Goal: Information Seeking & Learning: Learn about a topic

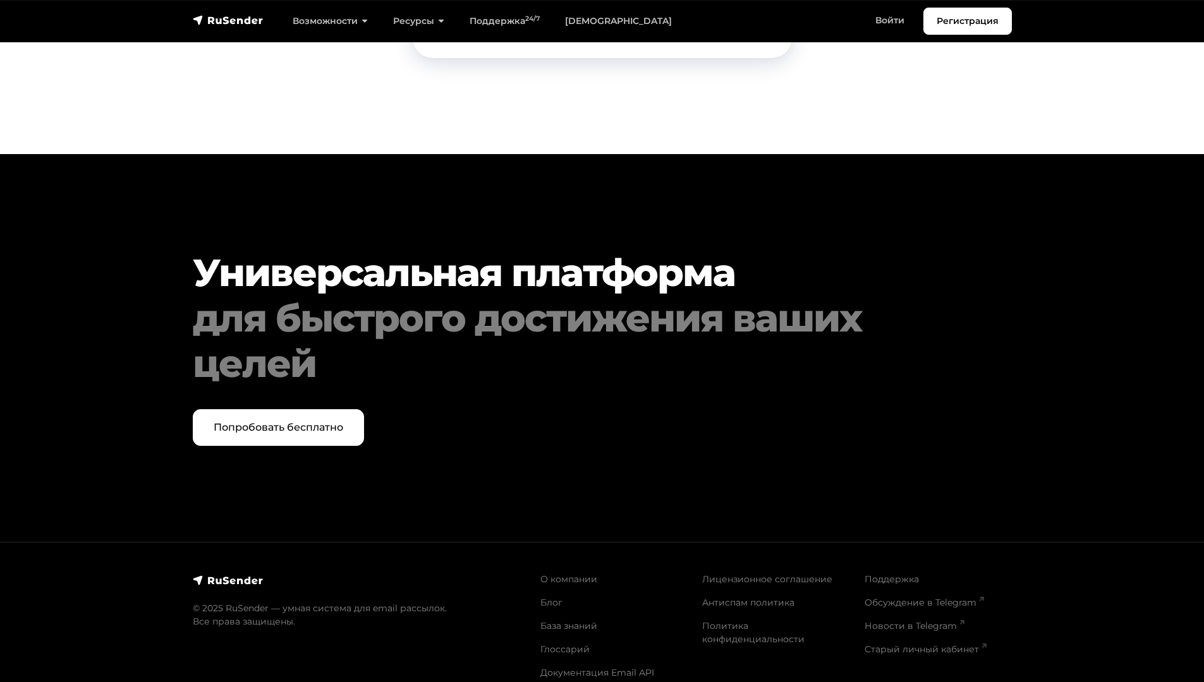
scroll to position [6417, 0]
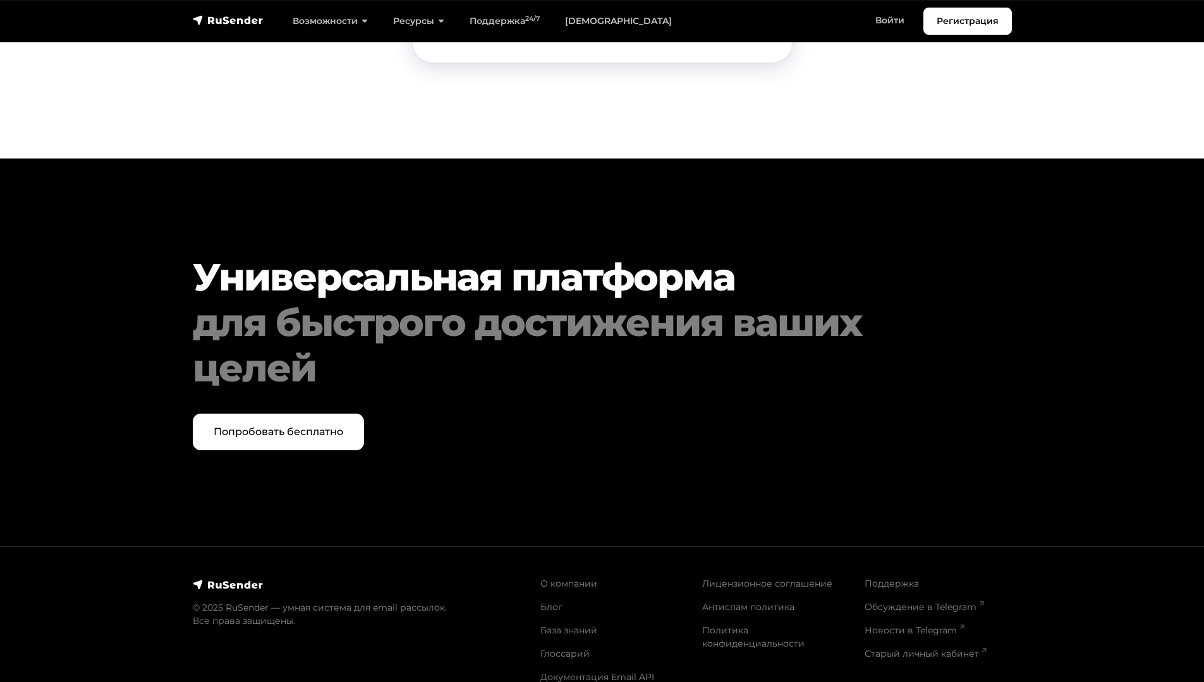
scroll to position [2537, 0]
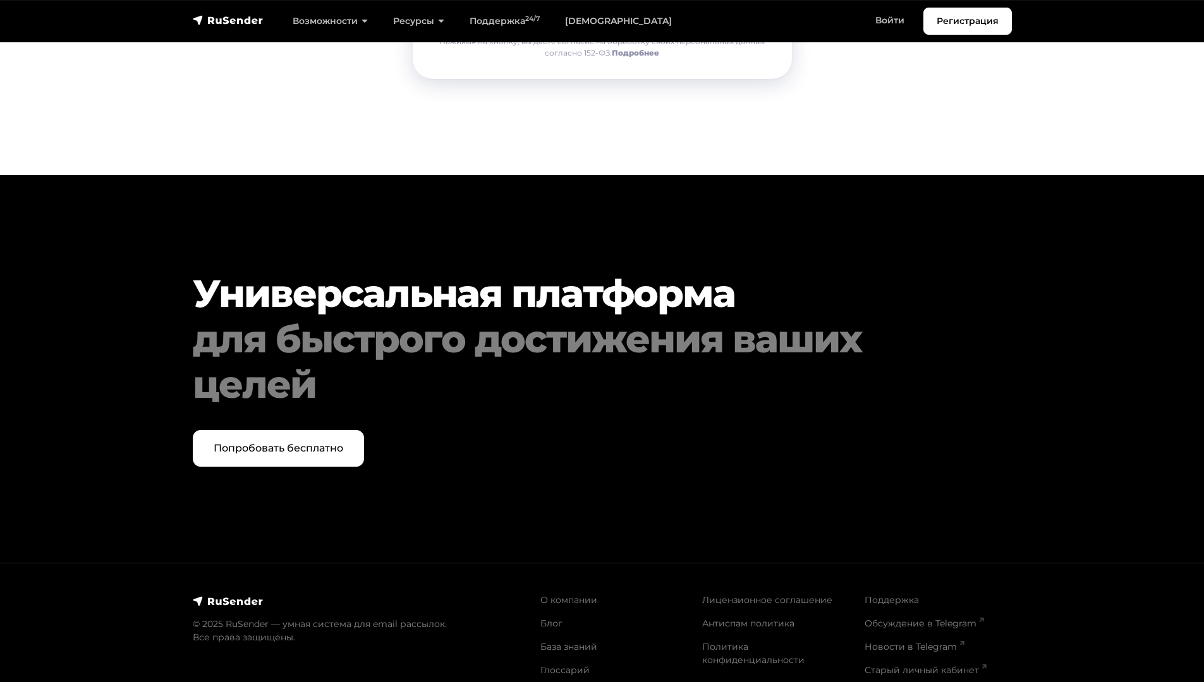
scroll to position [1049, 0]
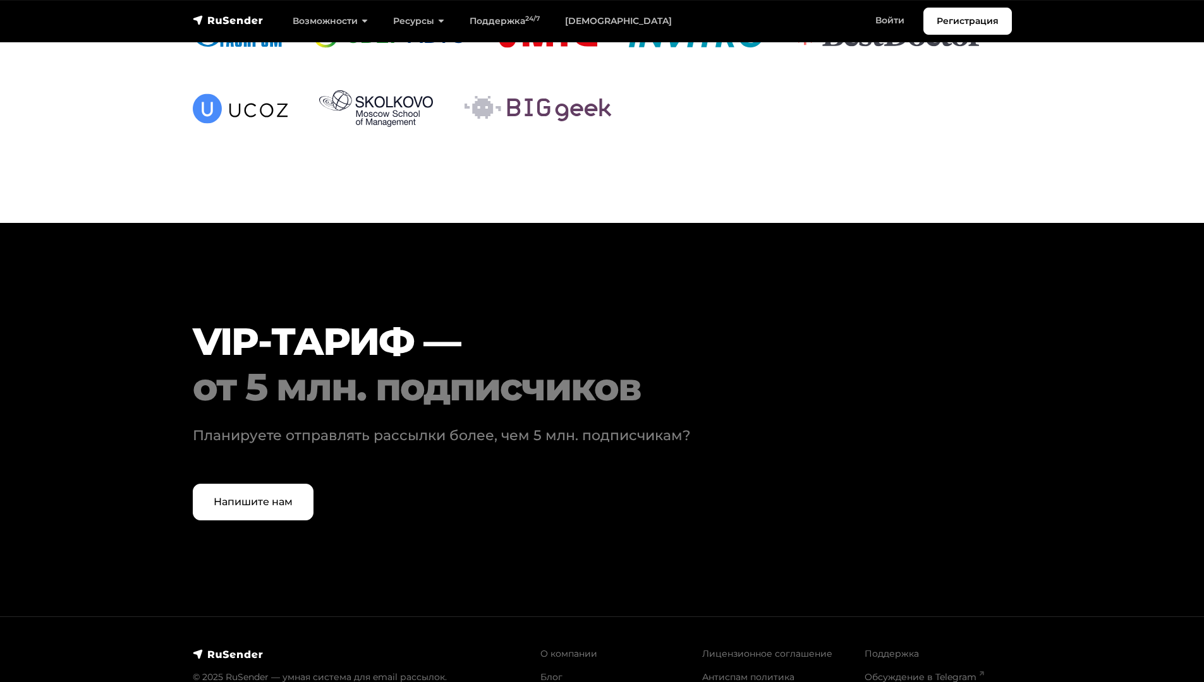
scroll to position [3776, 0]
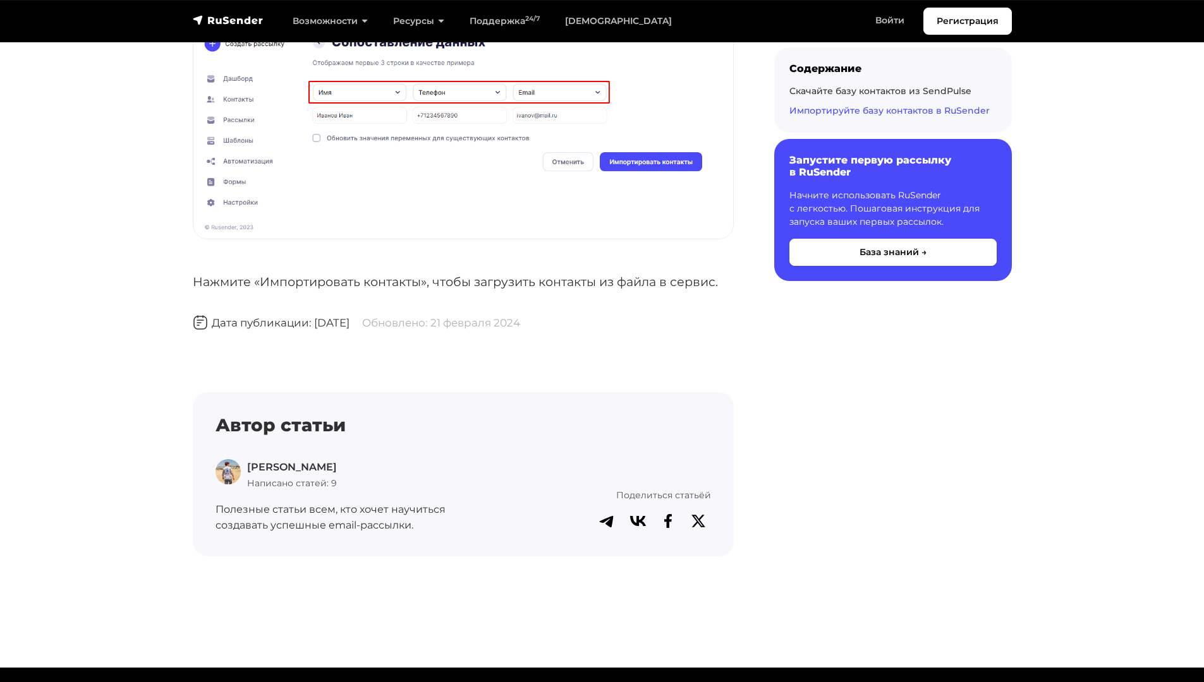
scroll to position [4032, 0]
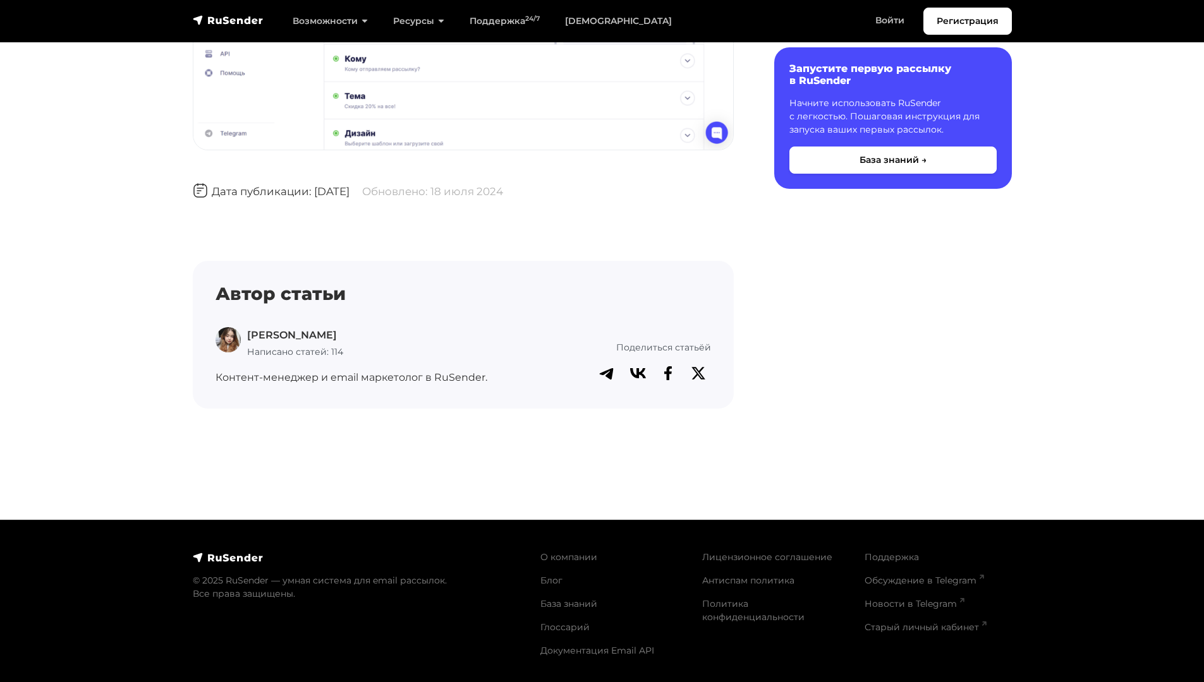
scroll to position [1802, 0]
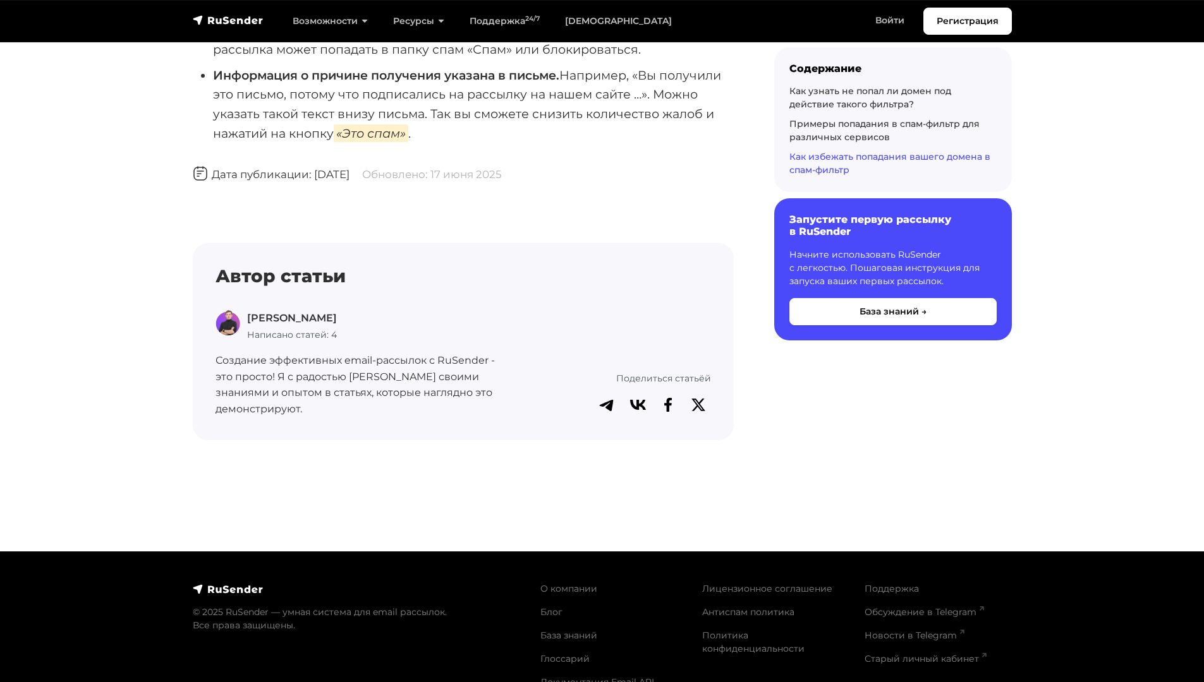
scroll to position [2578, 0]
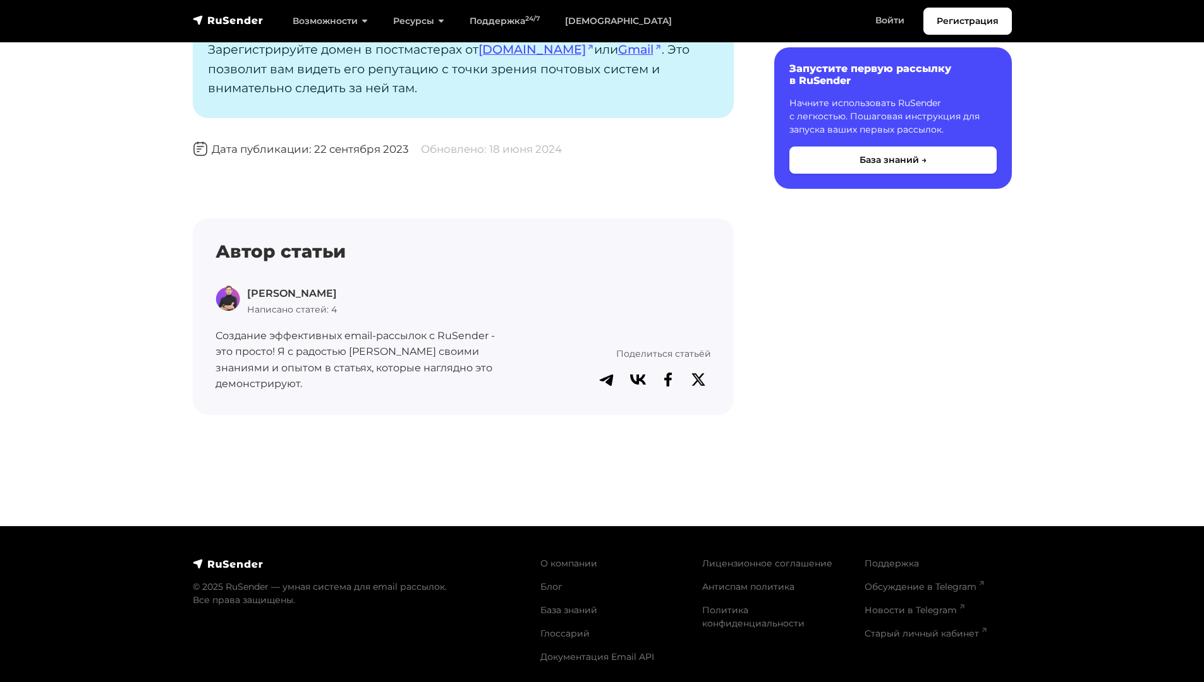
scroll to position [1234, 0]
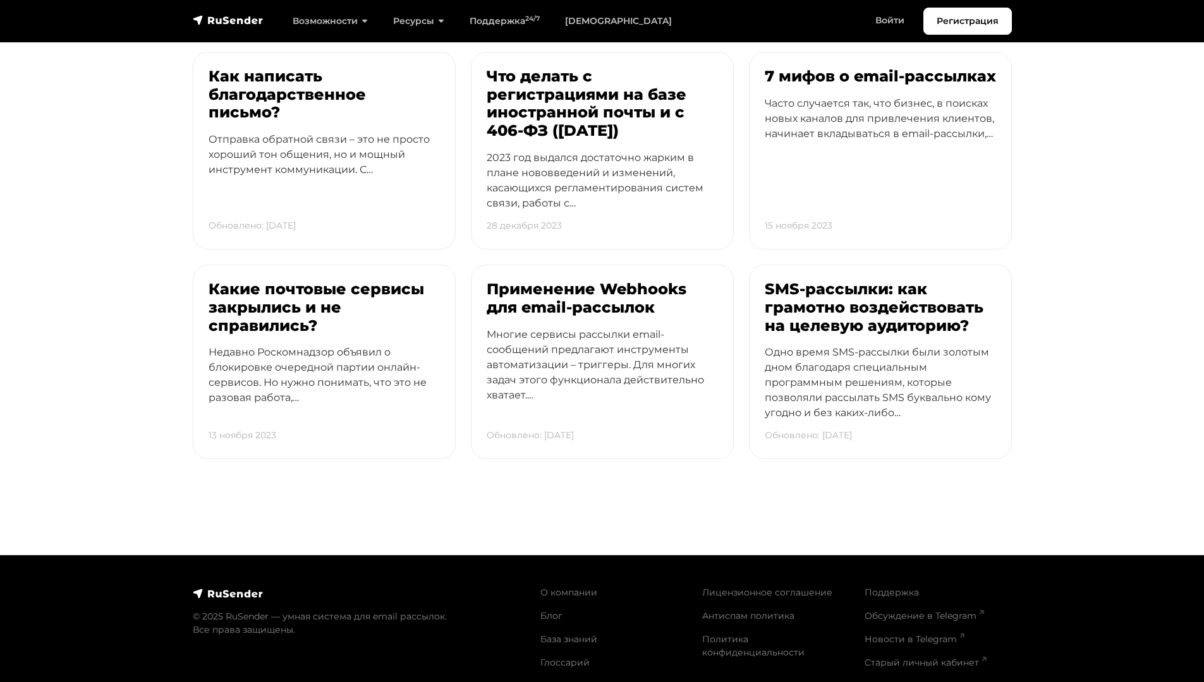
scroll to position [3348, 0]
